Goal: Book appointment/travel/reservation

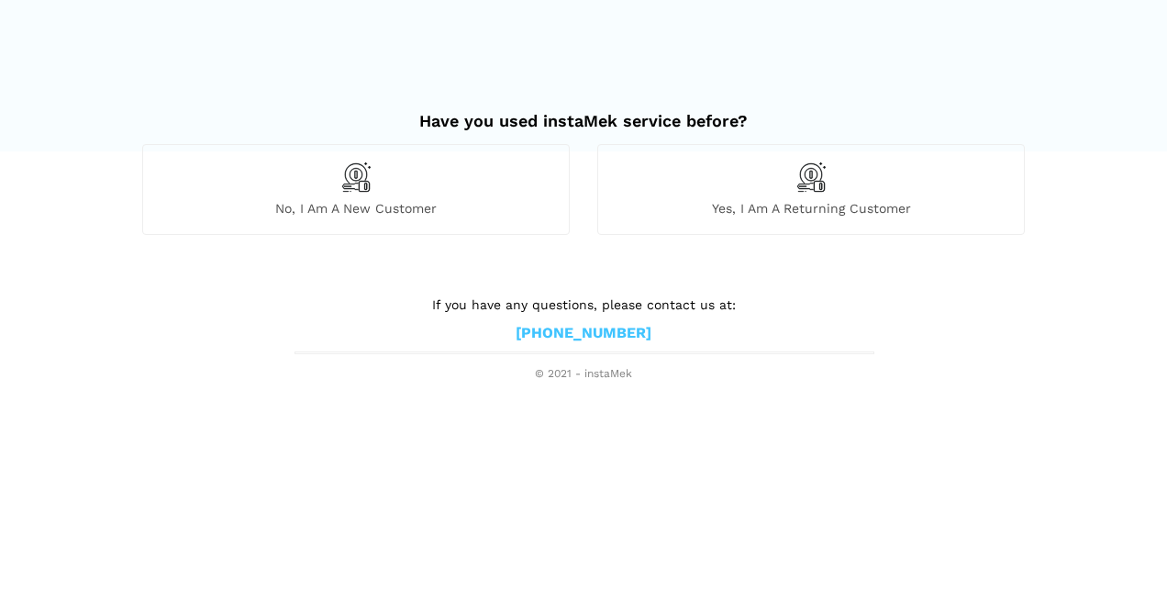
click at [253, 113] on h2 "Have you used instaMek service before?" at bounding box center [583, 112] width 883 height 39
click at [404, 174] on div "No, I am a new customer" at bounding box center [356, 189] width 428 height 90
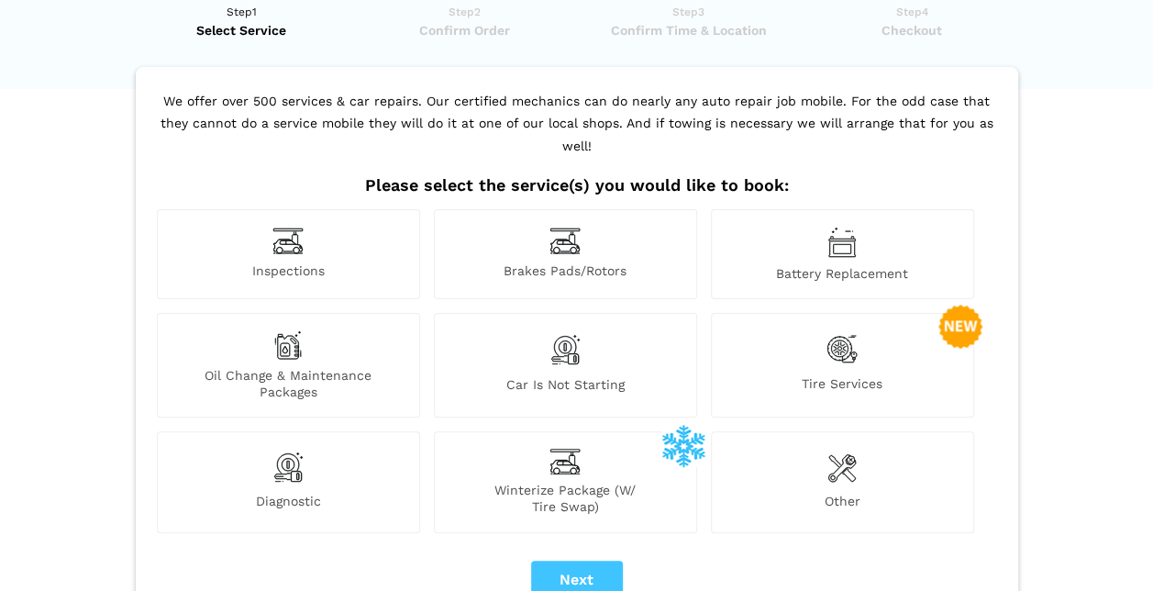
scroll to position [92, 0]
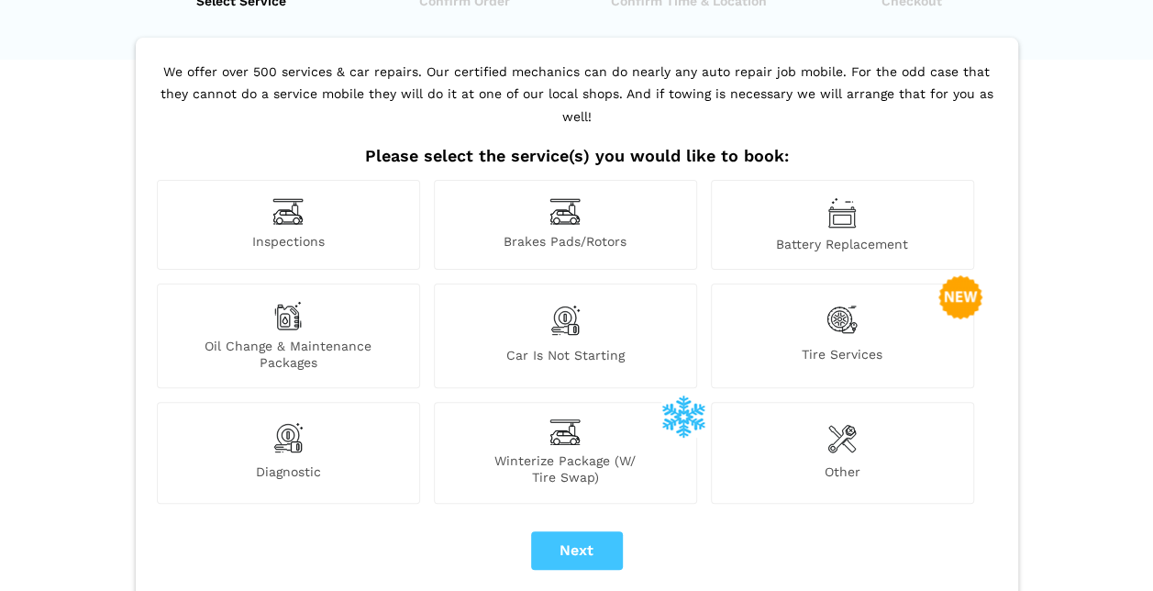
click at [306, 192] on div "Inspections" at bounding box center [288, 225] width 263 height 90
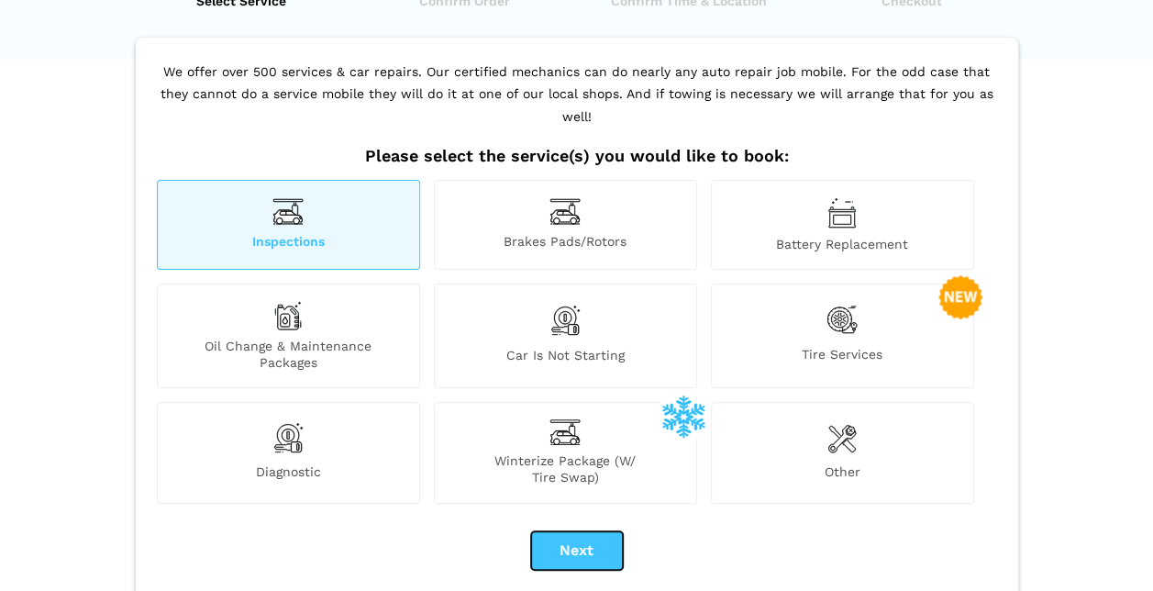
click at [580, 531] on button "Next" at bounding box center [577, 550] width 92 height 39
checkbox input "true"
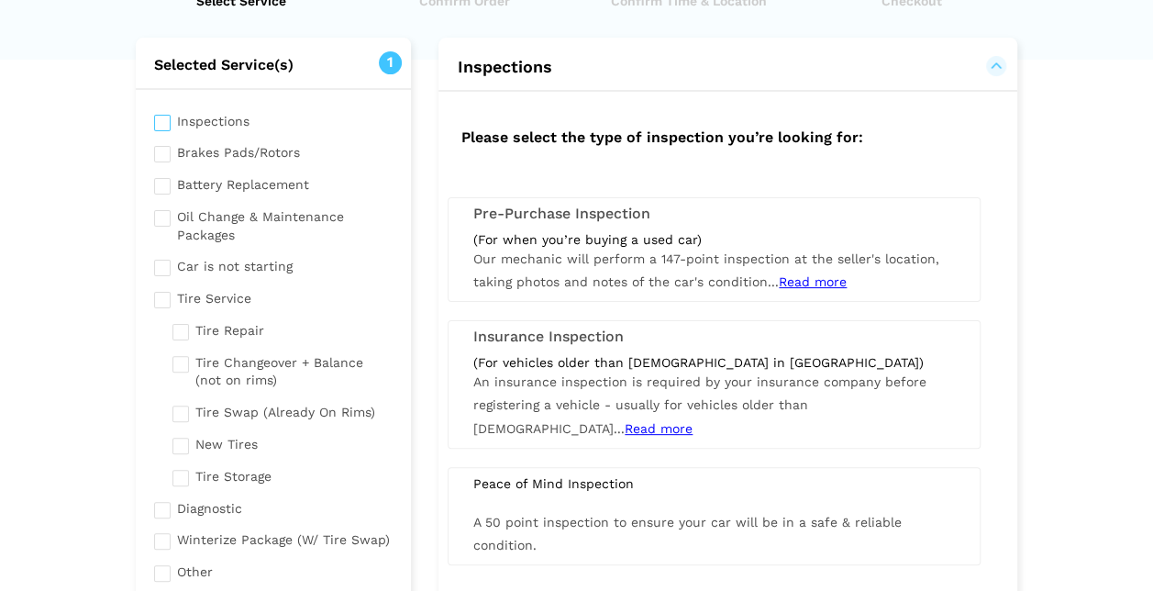
scroll to position [0, 0]
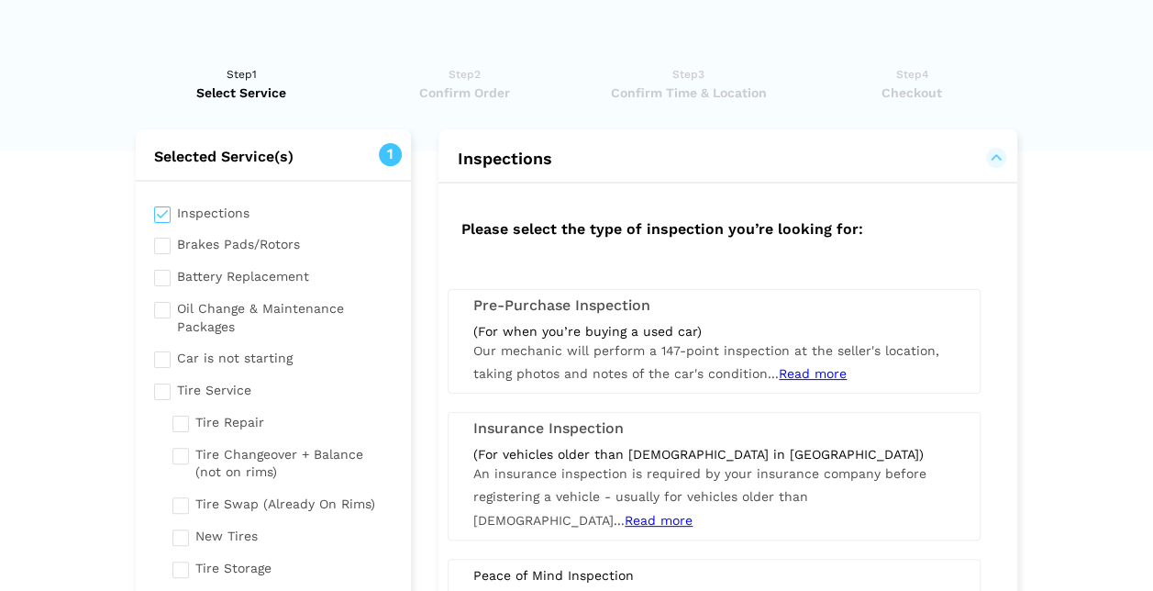
click at [635, 446] on div "(For vehicles older than [DEMOGRAPHIC_DATA] in [GEOGRAPHIC_DATA])" at bounding box center [714, 454] width 482 height 17
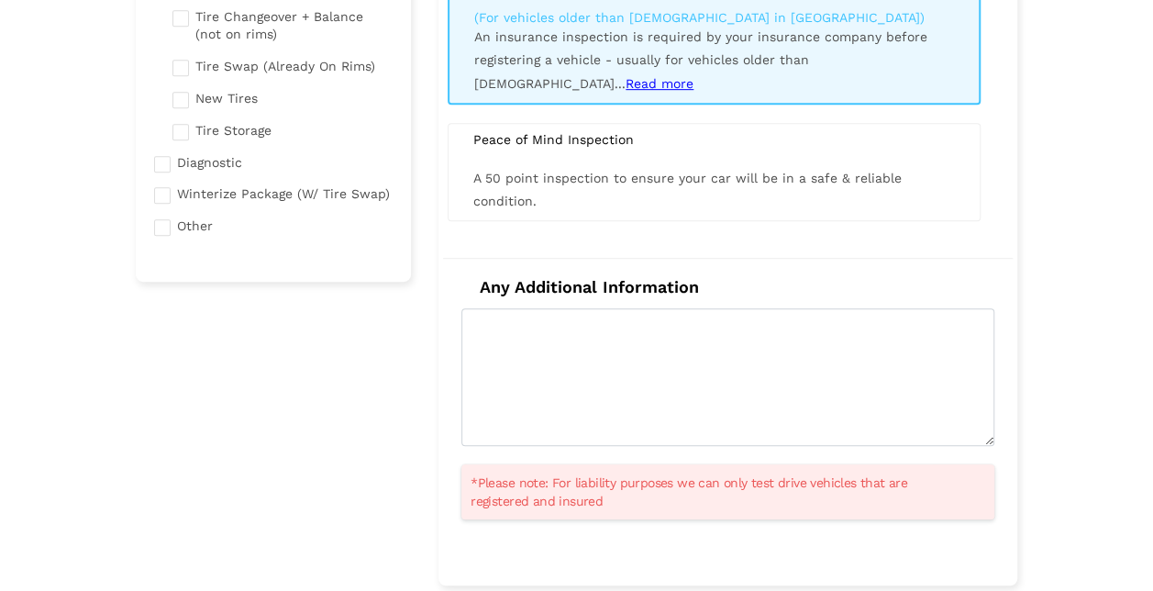
scroll to position [367, 0]
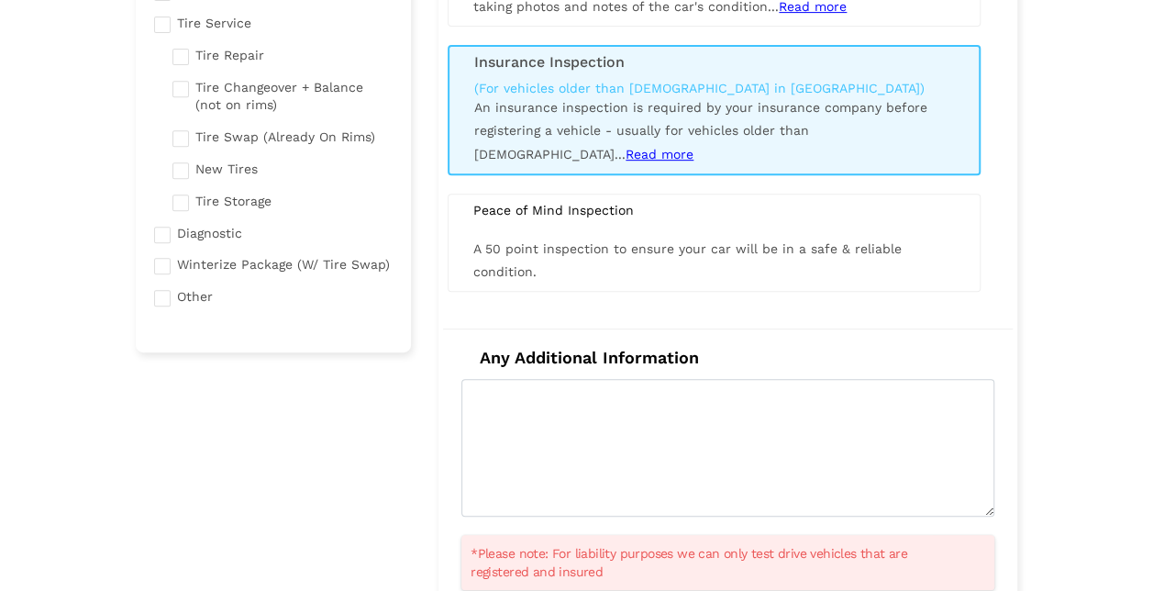
click at [694, 147] on span "Read more" at bounding box center [660, 154] width 68 height 15
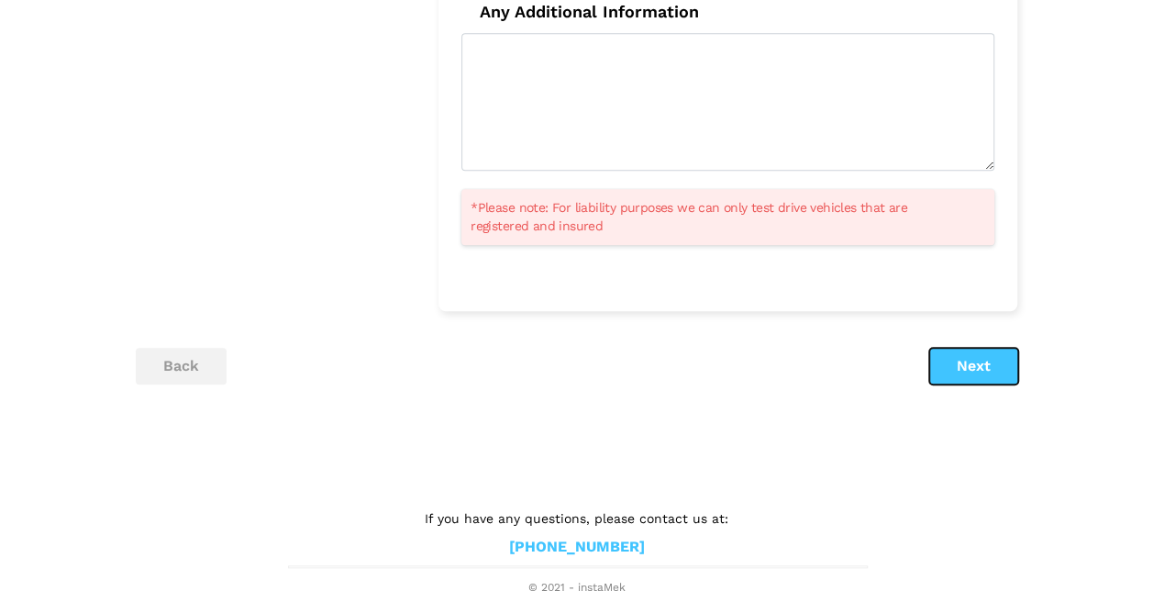
click at [933, 379] on button "Next" at bounding box center [973, 366] width 89 height 37
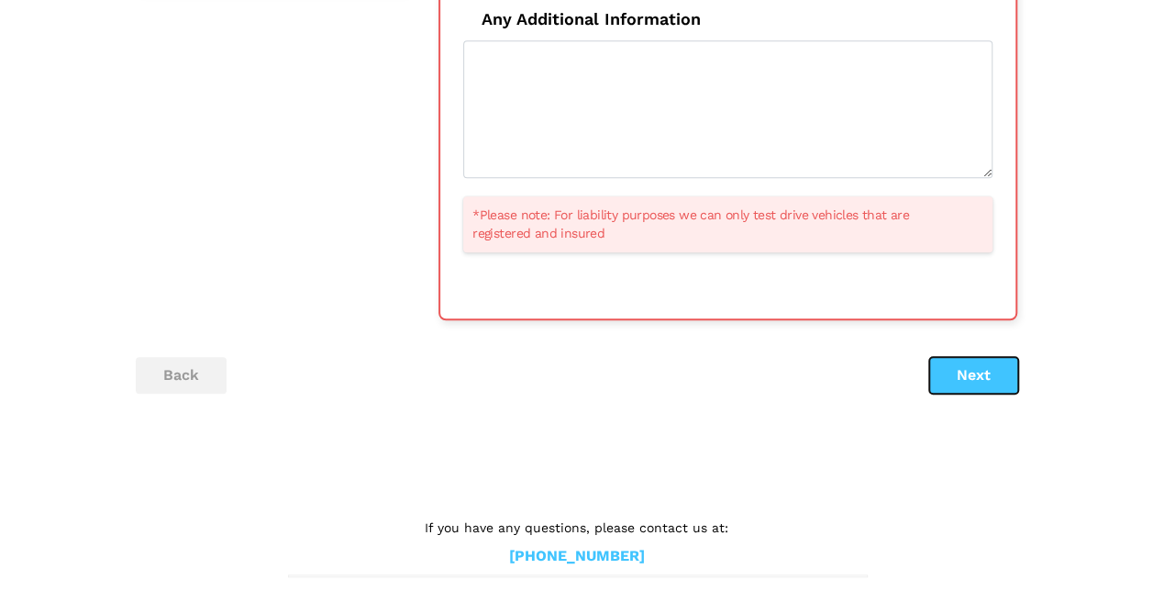
click at [974, 363] on button "Next" at bounding box center [973, 375] width 89 height 37
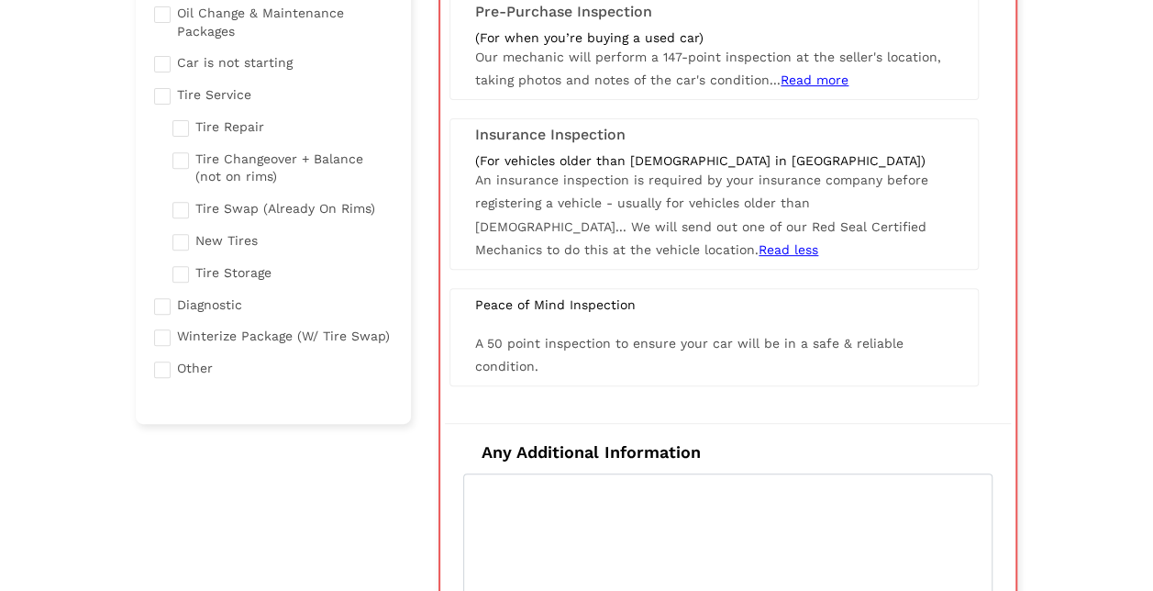
scroll to position [128, 0]
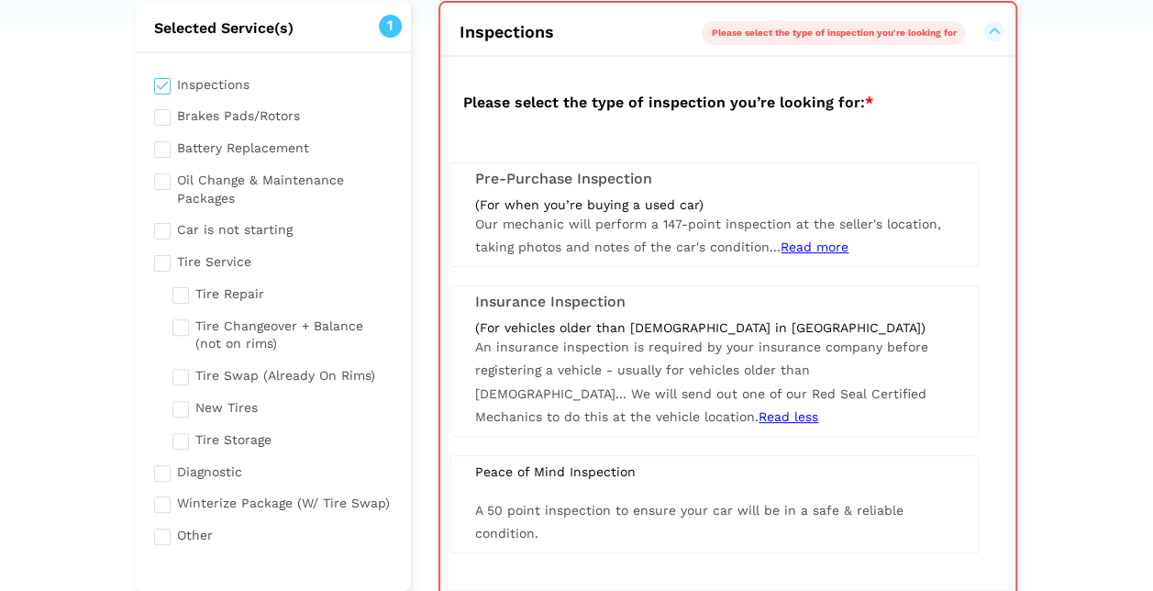
click at [571, 321] on div "(For vehicles older than [DEMOGRAPHIC_DATA] in [GEOGRAPHIC_DATA])" at bounding box center [714, 327] width 478 height 17
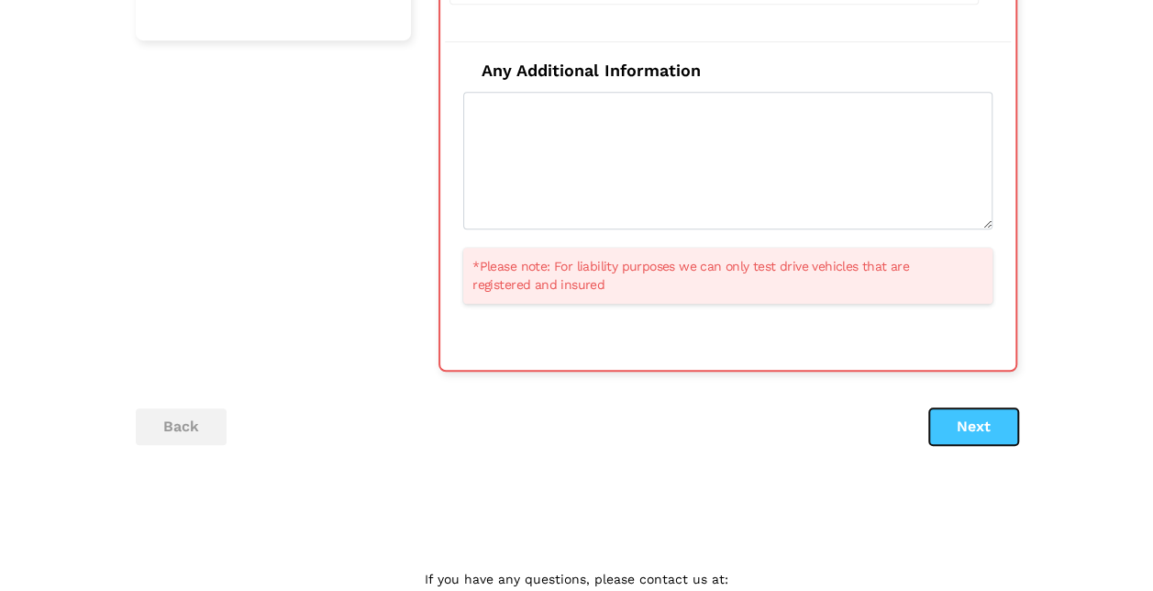
click at [973, 412] on button "Next" at bounding box center [973, 426] width 89 height 37
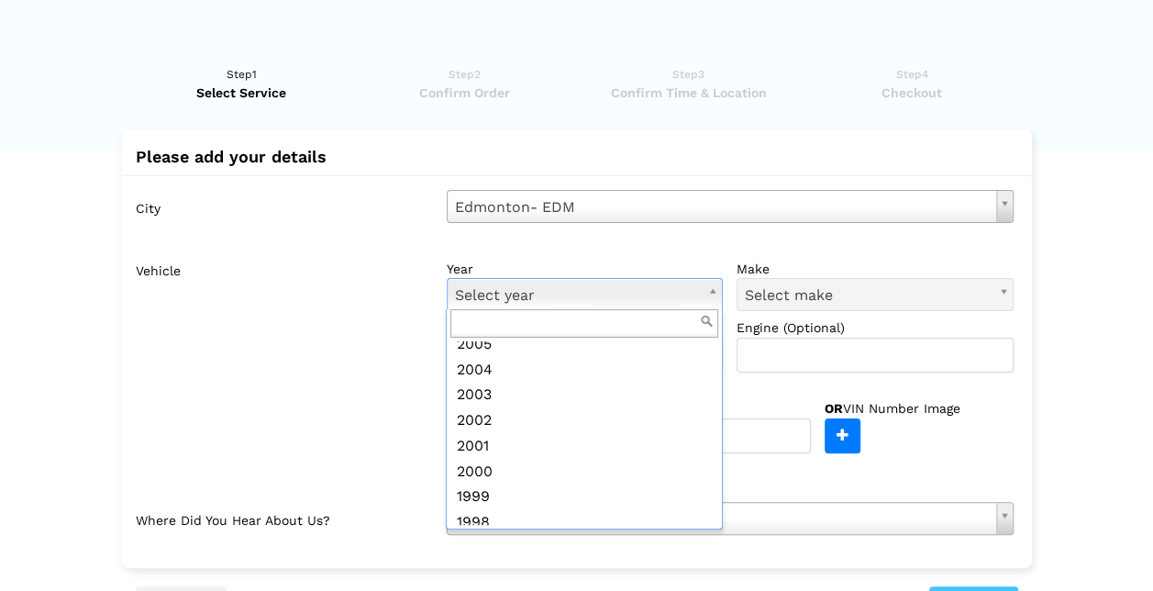
scroll to position [582, 0]
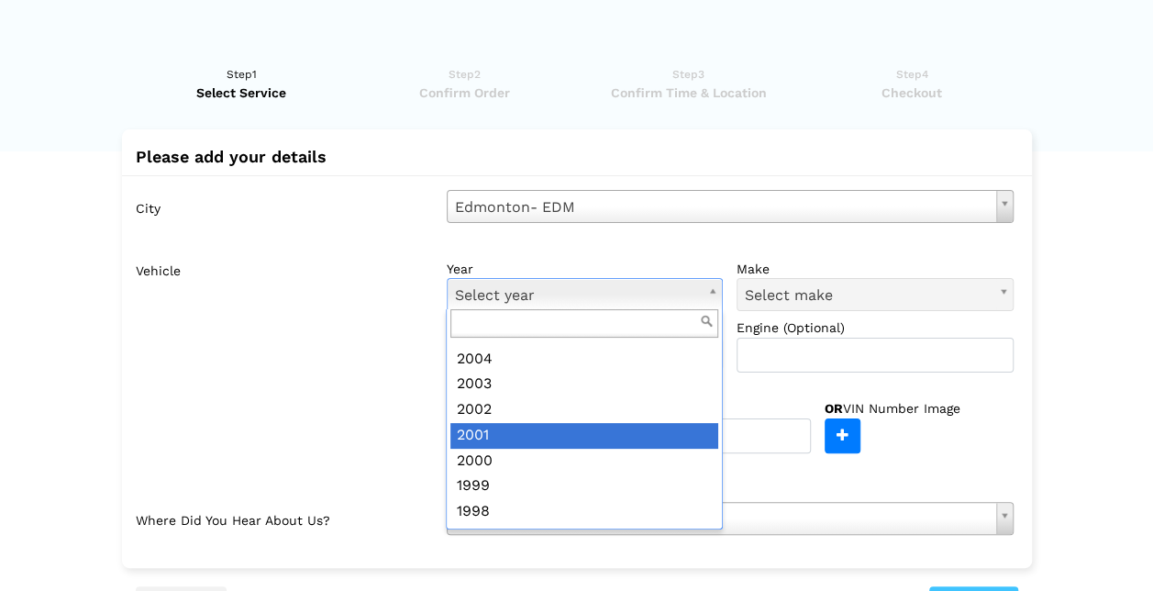
drag, startPoint x: 547, startPoint y: 432, endPoint x: 587, endPoint y: 422, distance: 41.6
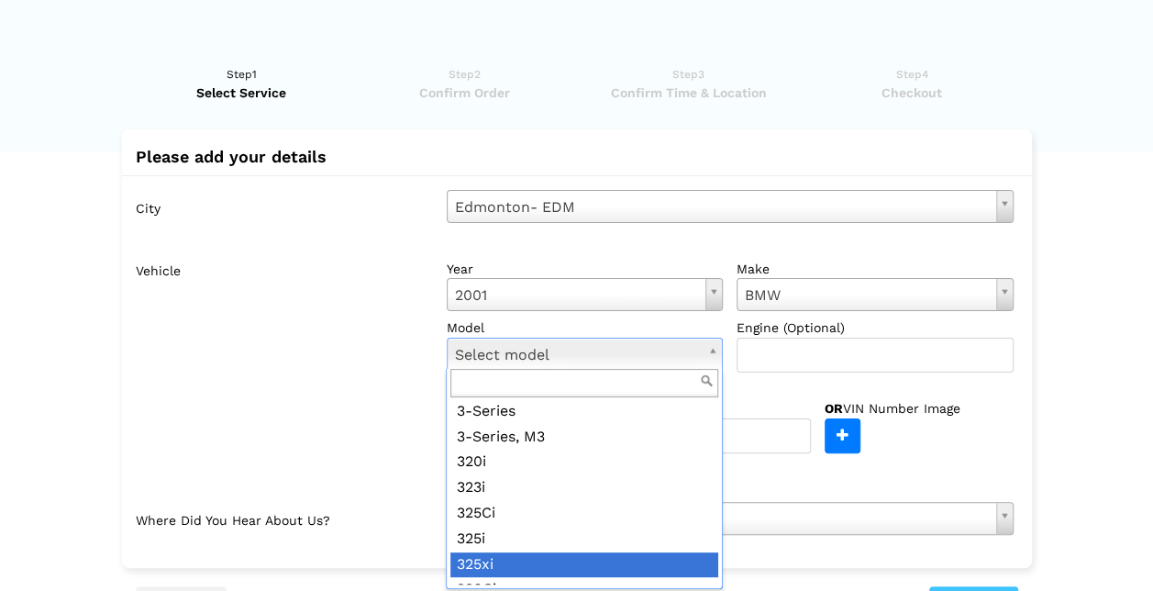
scroll to position [0, 0]
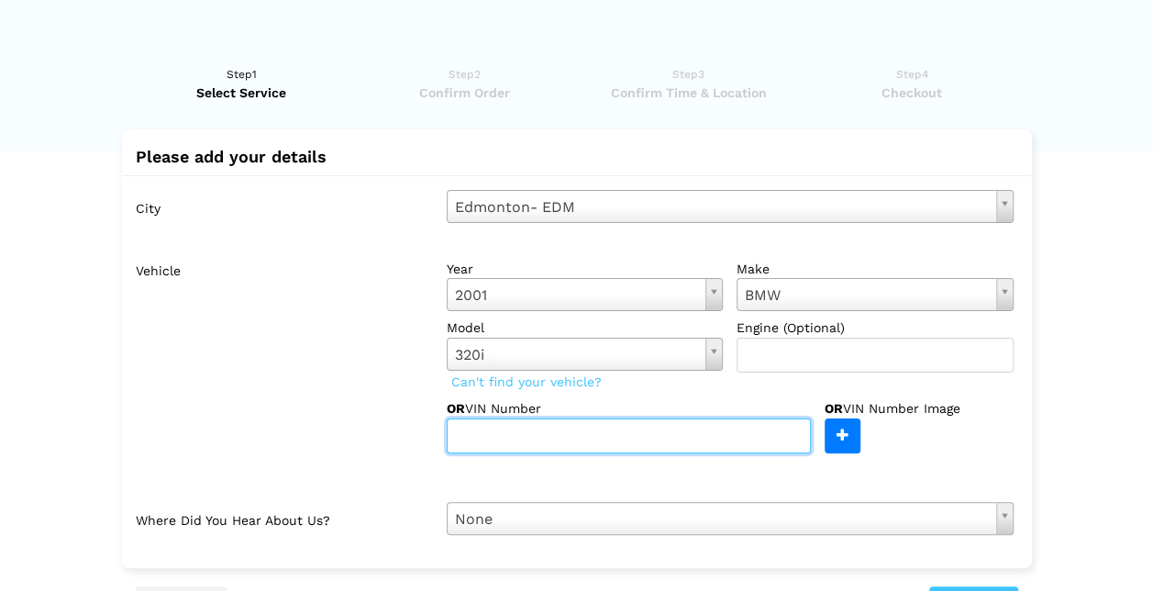
click at [664, 432] on input "text" at bounding box center [629, 435] width 364 height 35
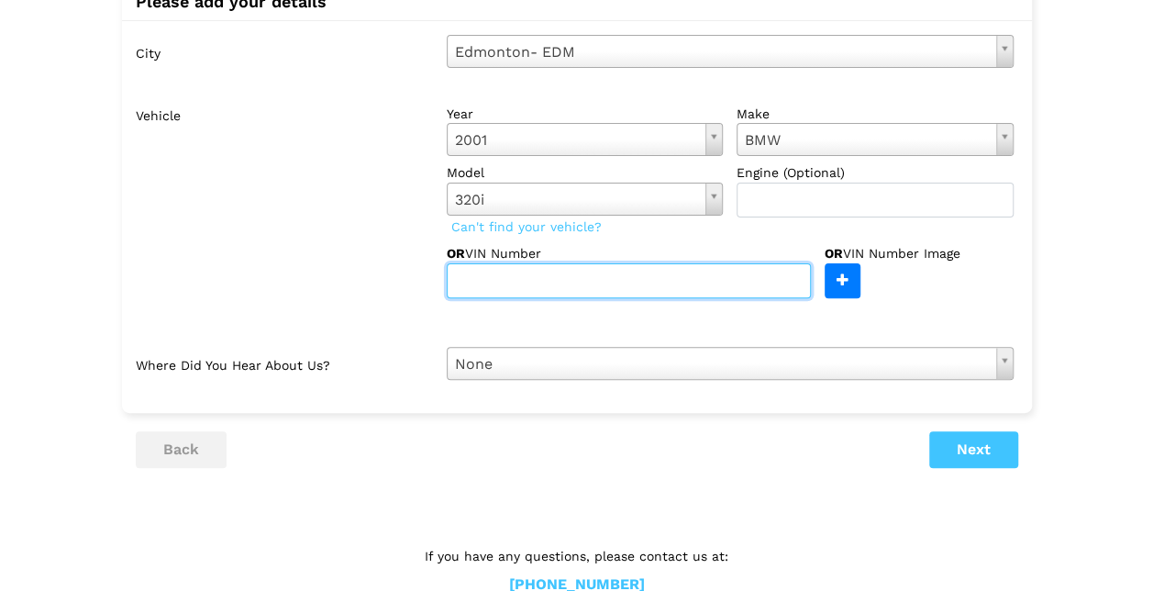
scroll to position [184, 0]
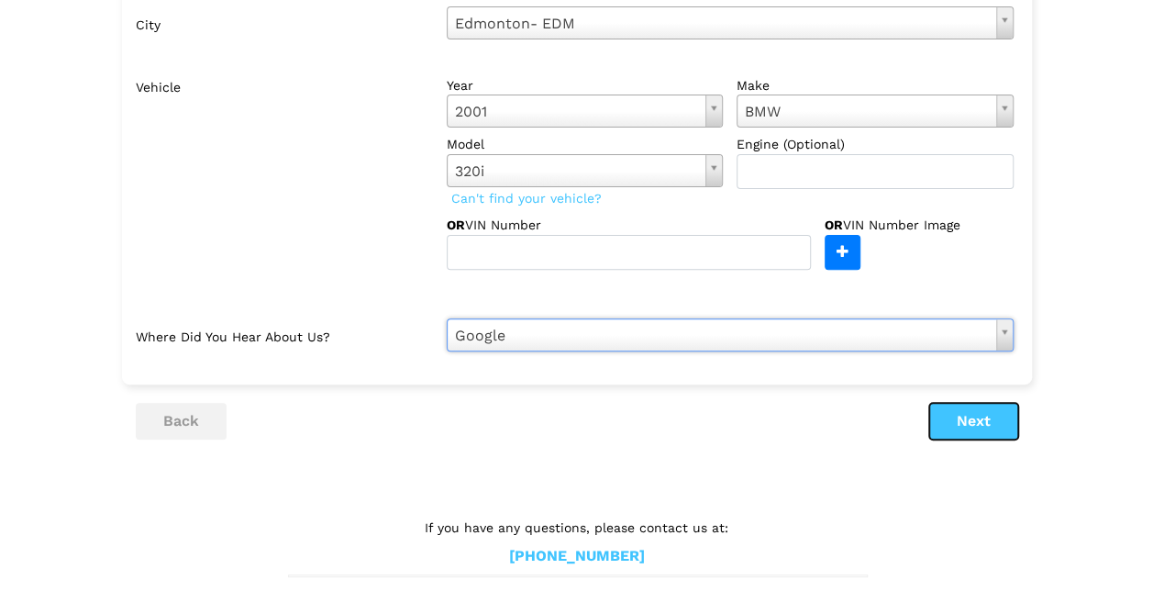
click at [977, 424] on button "Next" at bounding box center [973, 421] width 89 height 37
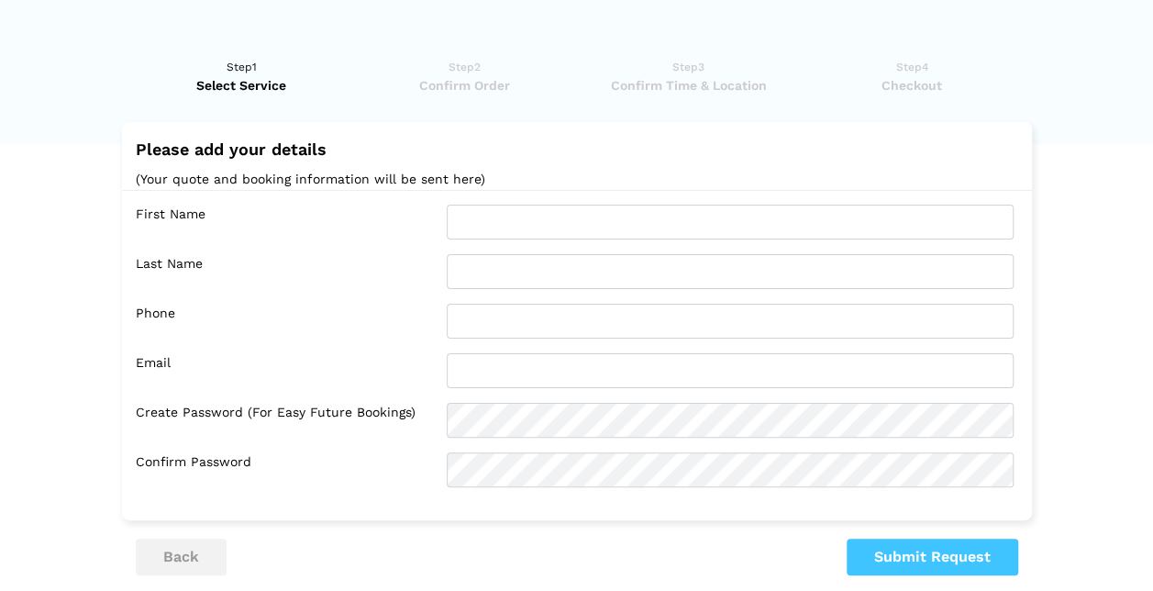
scroll to position [0, 0]
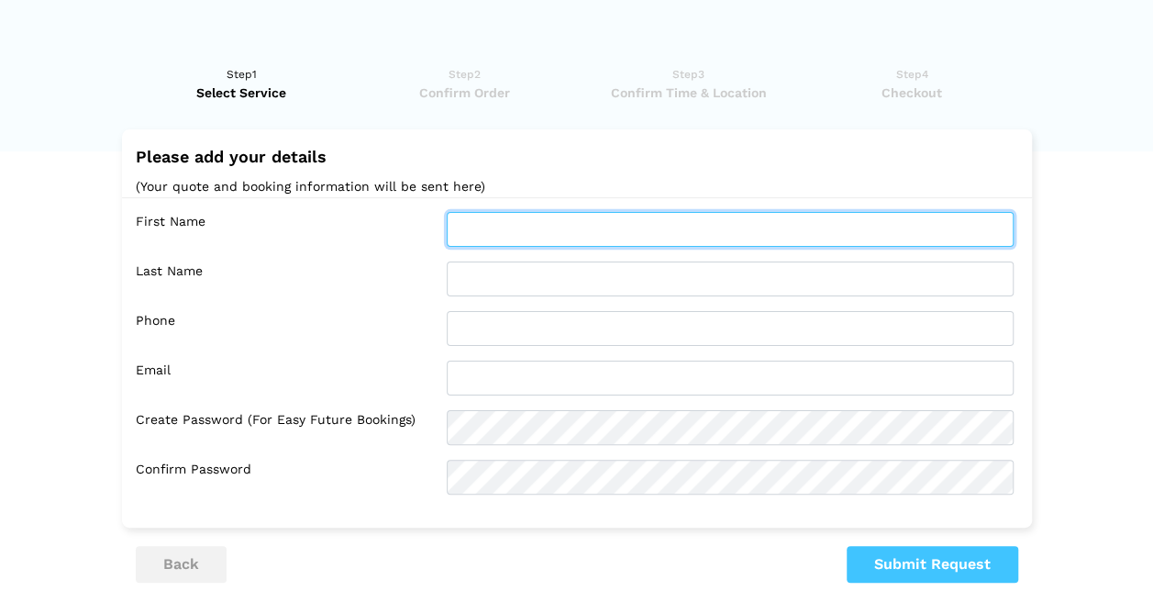
click at [573, 224] on input "text" at bounding box center [730, 229] width 567 height 35
type input "[PERSON_NAME]"
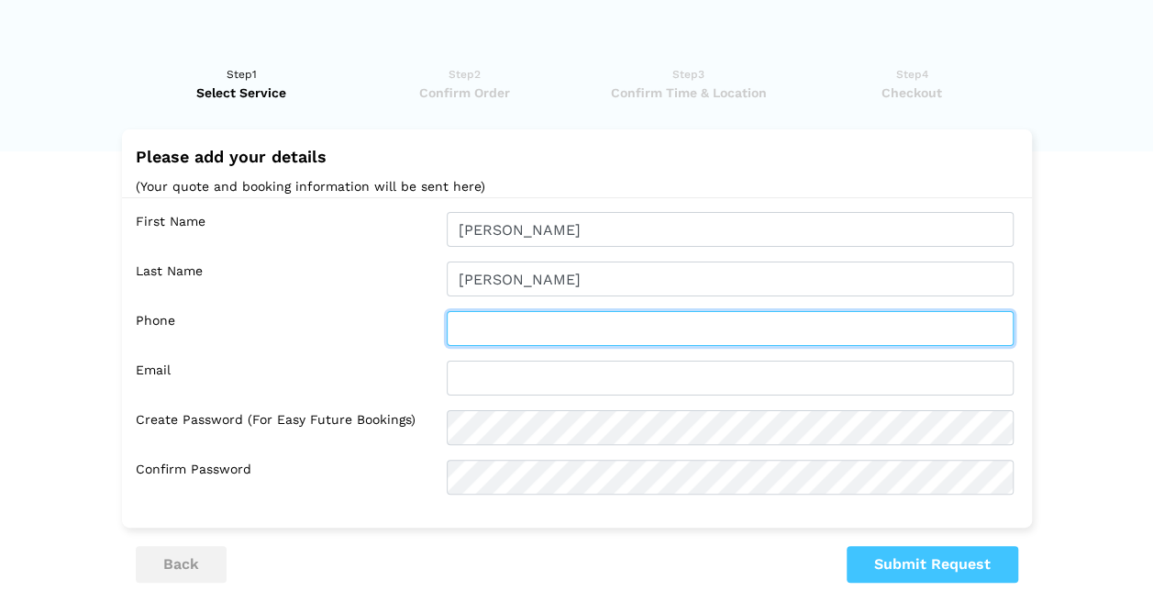
type input "4033520660"
type input "[EMAIL_ADDRESS][DOMAIN_NAME]"
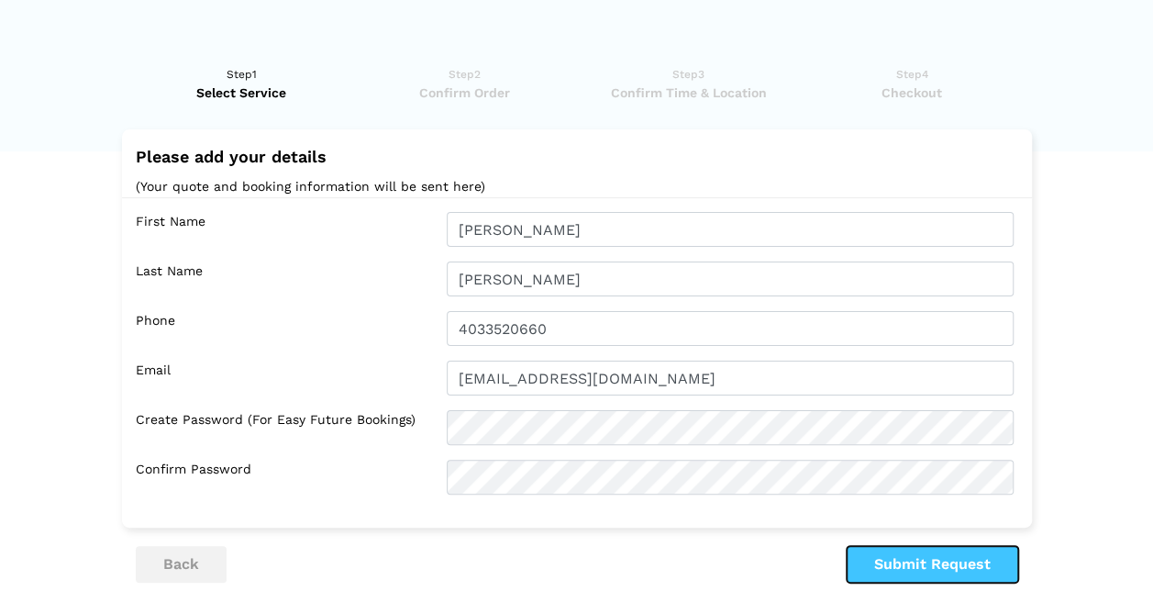
click at [938, 560] on button "Submit Request" at bounding box center [933, 564] width 172 height 37
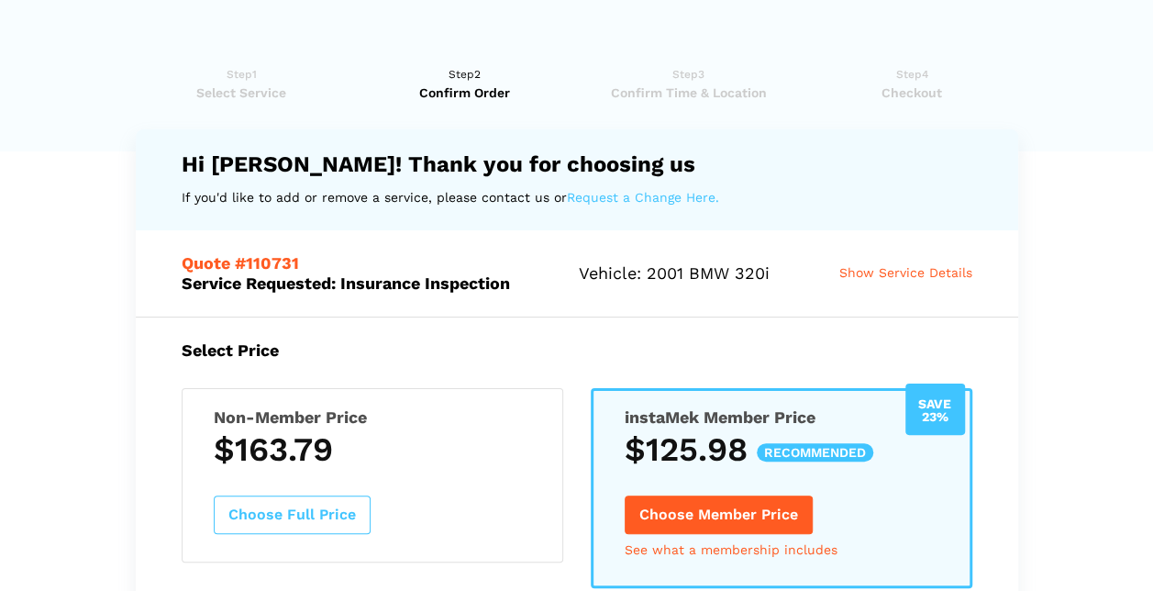
click at [315, 508] on button "Choose Full Price" at bounding box center [292, 514] width 157 height 39
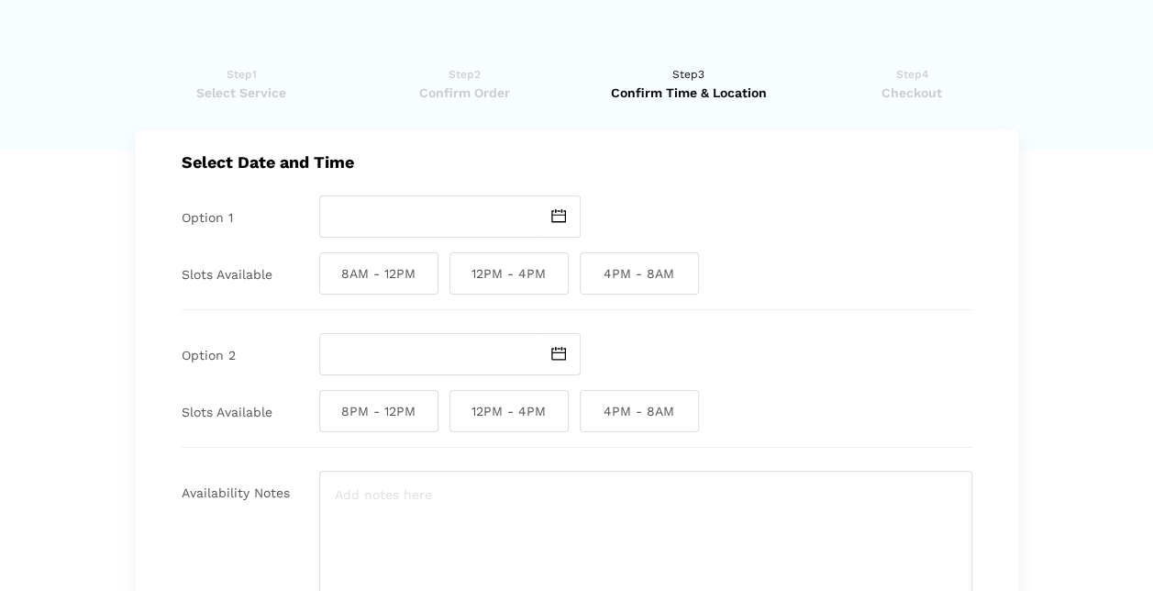
click at [553, 212] on img at bounding box center [558, 216] width 15 height 14
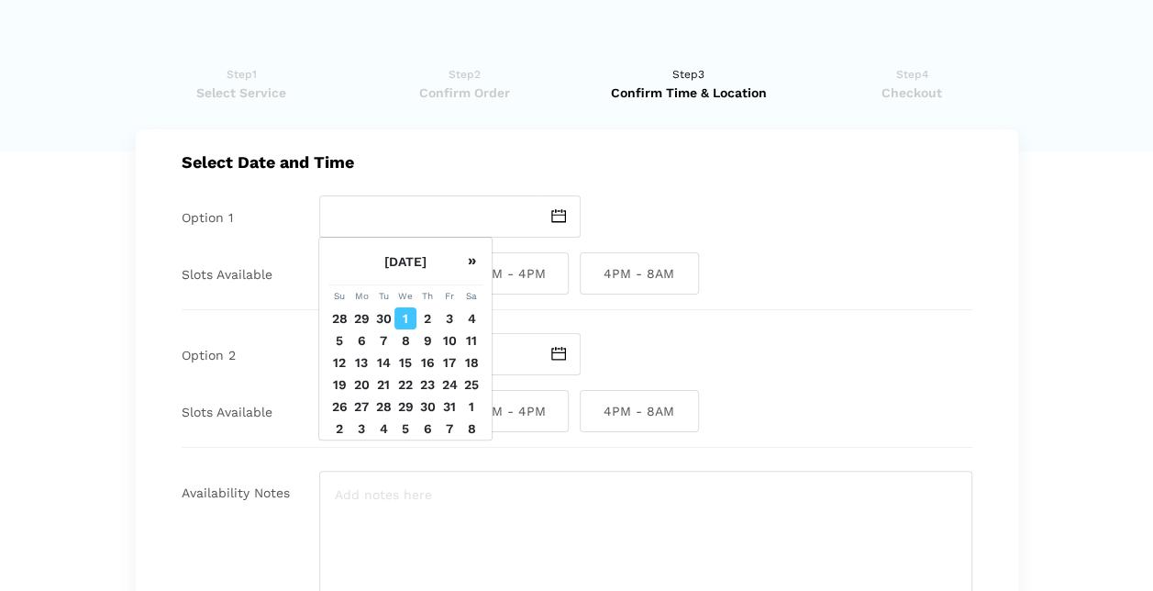
click at [401, 312] on td "1" at bounding box center [406, 318] width 22 height 22
type input "[DATE]"
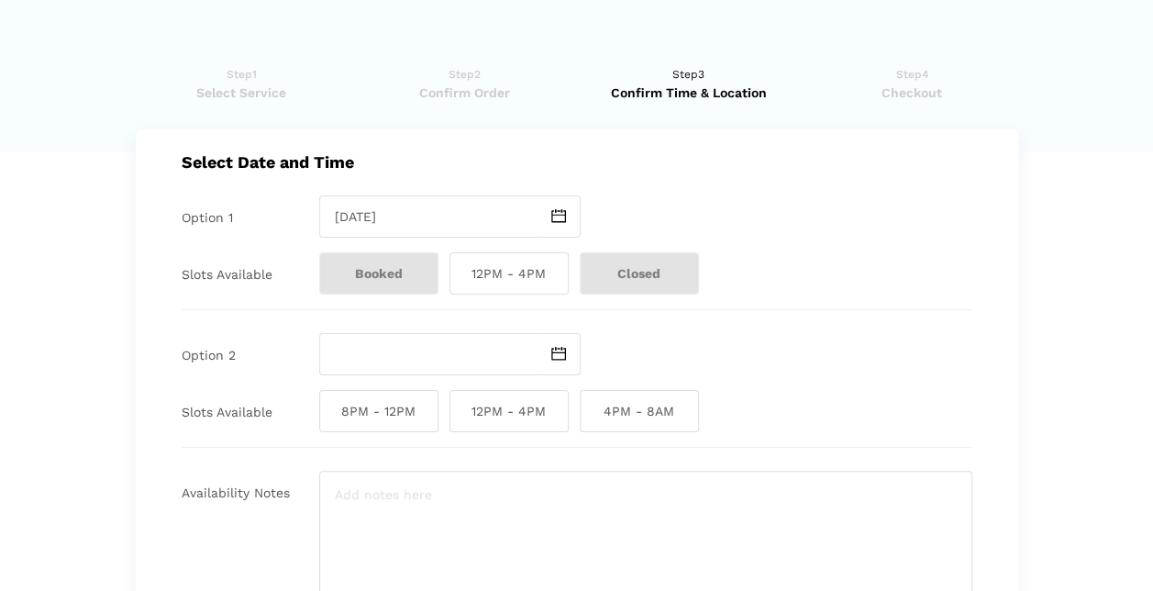
click at [505, 273] on span "12PM - 4PM" at bounding box center [509, 273] width 119 height 42
click at [462, 273] on input "12PM - 4PM" at bounding box center [456, 273] width 12 height 42
checkbox input "true"
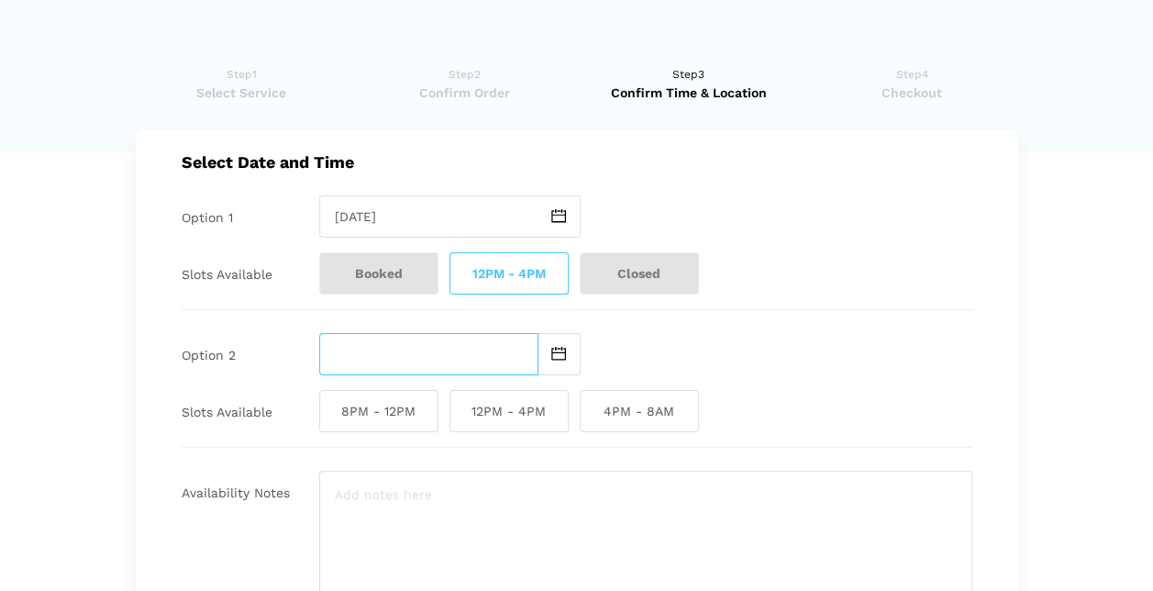
click at [441, 362] on input "text" at bounding box center [428, 354] width 219 height 42
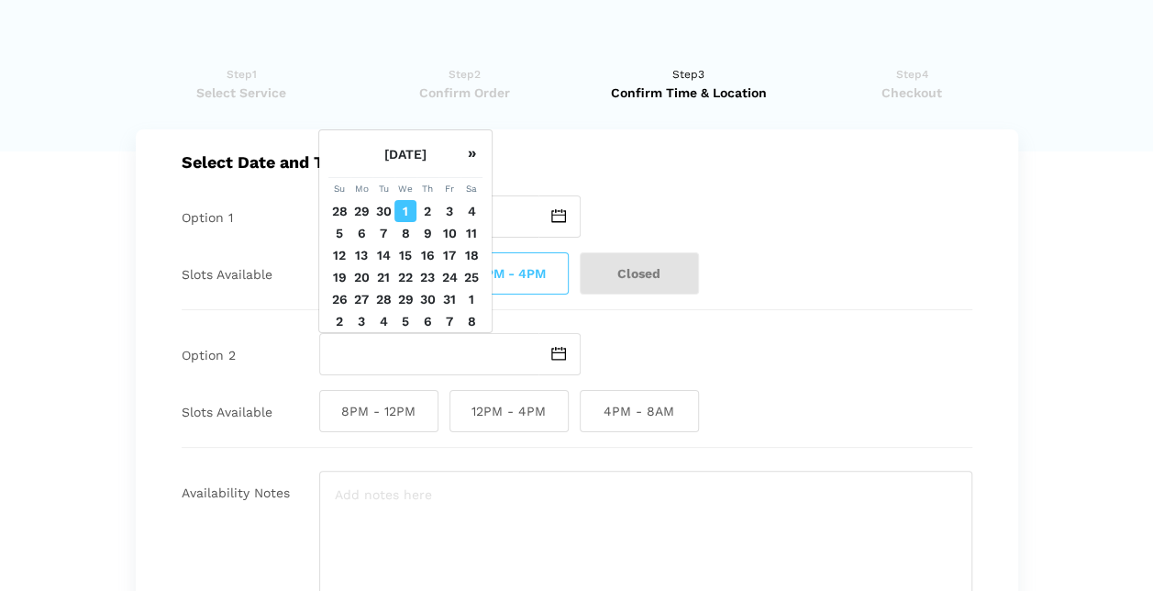
click at [424, 207] on td "2" at bounding box center [428, 211] width 22 height 22
type input "[DATE]"
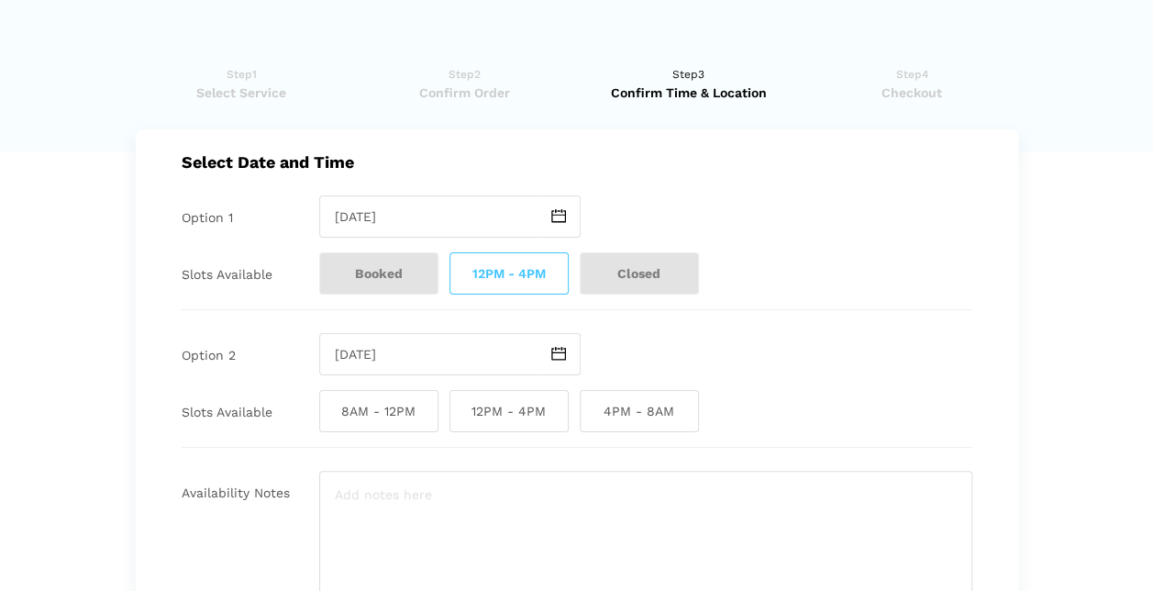
click at [381, 409] on span "8AM - 12PM" at bounding box center [378, 411] width 119 height 42
click at [331, 409] on input "8AM - 12PM" at bounding box center [325, 411] width 12 height 42
checkbox input "true"
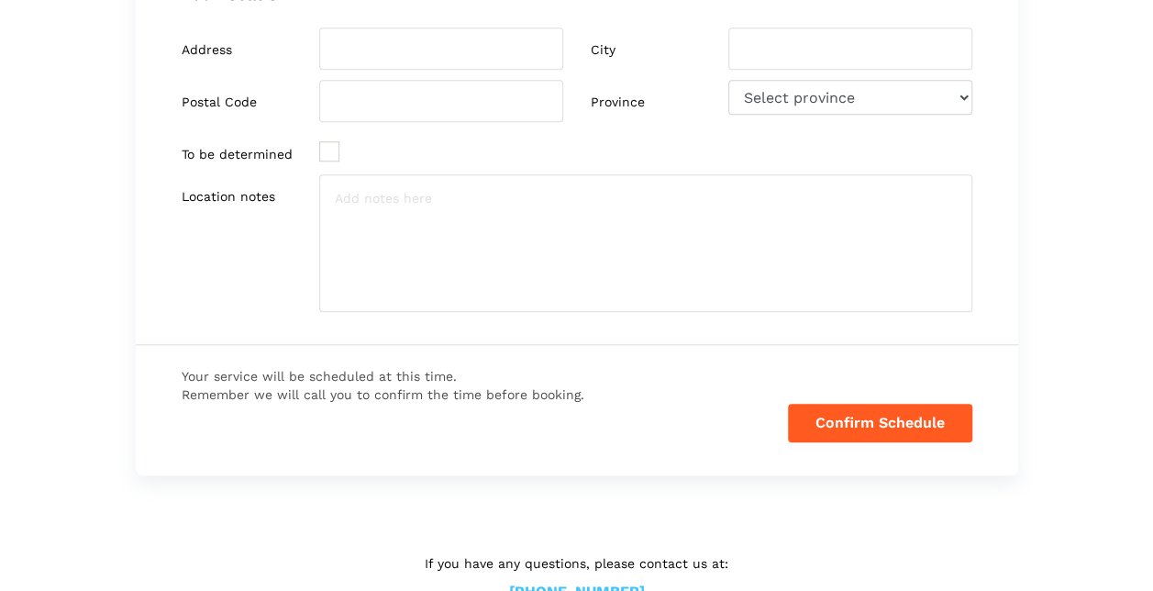
scroll to position [718, 0]
